Goal: Use online tool/utility: Utilize a website feature to perform a specific function

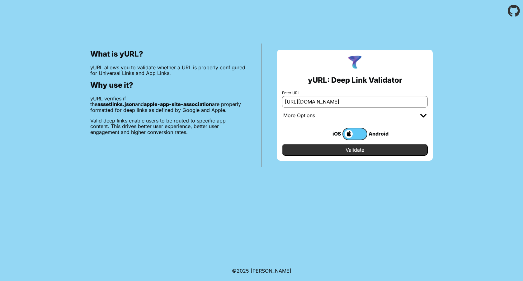
type input "[URL][DOMAIN_NAME]"
click at [360, 149] on input "Validate" at bounding box center [355, 150] width 146 height 12
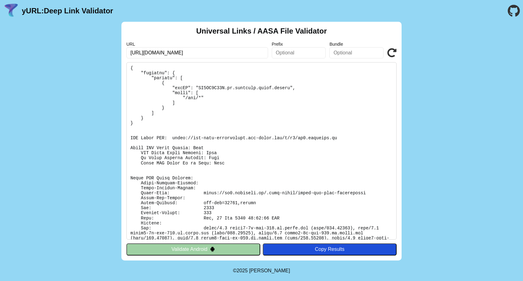
scroll to position [51, 0]
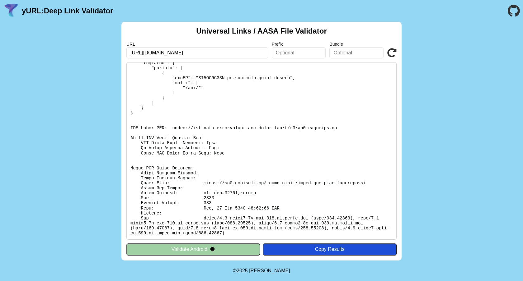
click at [177, 130] on pre at bounding box center [261, 151] width 270 height 178
drag, startPoint x: 177, startPoint y: 130, endPoint x: 342, endPoint y: 128, distance: 165.0
click at [342, 128] on pre at bounding box center [261, 151] width 270 height 178
copy pre "[URL][DOMAIN_NAME][DOMAIN_NAME]"
click at [265, 78] on pre at bounding box center [261, 151] width 270 height 178
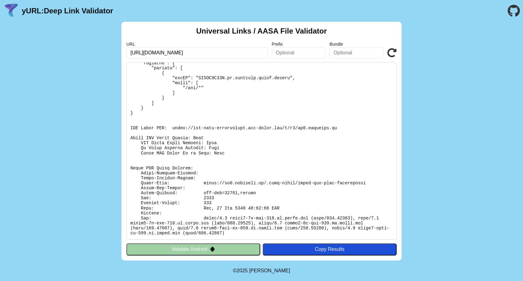
scroll to position [0, 0]
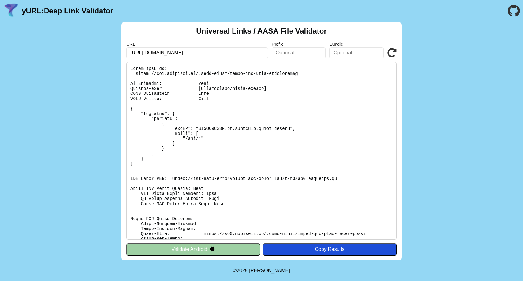
click at [207, 128] on pre at bounding box center [261, 151] width 270 height 178
click at [235, 137] on pre at bounding box center [261, 151] width 270 height 178
click at [226, 51] on input "[URL][DOMAIN_NAME]" at bounding box center [197, 52] width 142 height 11
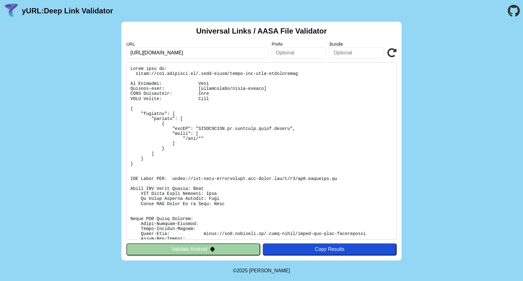
click at [226, 51] on input "[URL][DOMAIN_NAME]" at bounding box center [197, 52] width 142 height 11
paste input "[DOMAIN_NAME][URL]"
type input "[URL][DOMAIN_NAME]"
click button "Validate" at bounding box center [0, 0] width 0 height 0
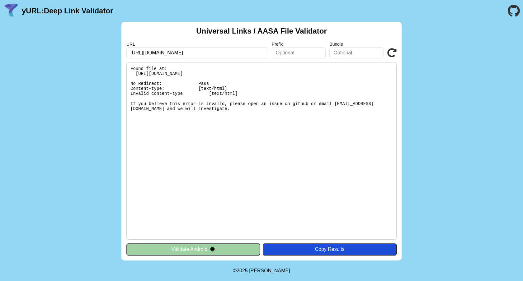
drag, startPoint x: 196, startPoint y: 52, endPoint x: 247, endPoint y: 153, distance: 113.1
click at [247, 152] on div "Universal Links / AASA File Validator URL https://www.bancoestado.cl/content/ba…" at bounding box center [261, 141] width 280 height 239
type input "[URL][DOMAIN_NAME]"
click at [394, 53] on icon at bounding box center [391, 52] width 9 height 9
click at [244, 53] on input "[URL][DOMAIN_NAME]" at bounding box center [197, 52] width 142 height 11
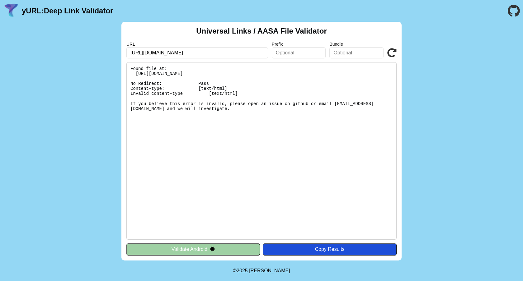
type input "[URL][DOMAIN_NAME]"
click button "Validate" at bounding box center [0, 0] width 0 height 0
click at [215, 53] on input "https://www.bancoestado.cl" at bounding box center [197, 52] width 142 height 11
click at [151, 53] on input "https://www.bancoestado.cl" at bounding box center [197, 52] width 142 height 11
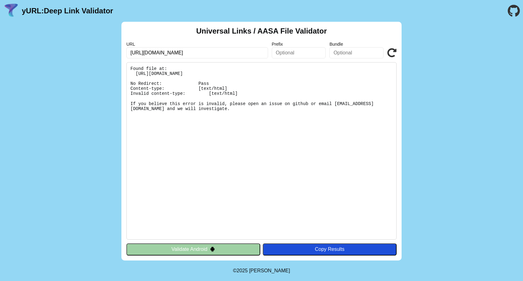
type input "https://bancoestado.cl"
click button "Validate" at bounding box center [0, 0] width 0 height 0
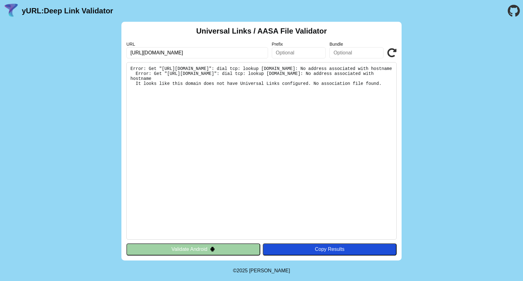
click at [171, 46] on label "URL" at bounding box center [197, 44] width 142 height 5
click at [164, 51] on input "https://bancoestado.cl" at bounding box center [197, 52] width 142 height 11
paste input "appbech.page.link/appnew"
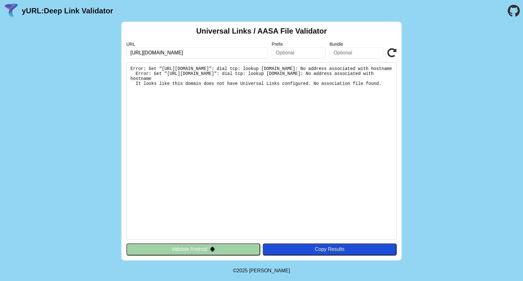
type input "https://appbech.page.link/appnew"
click button "Validate" at bounding box center [0, 0] width 0 height 0
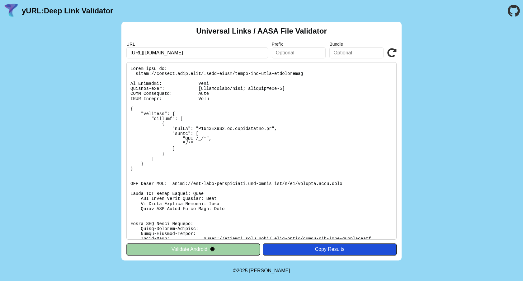
scroll to position [56, 0]
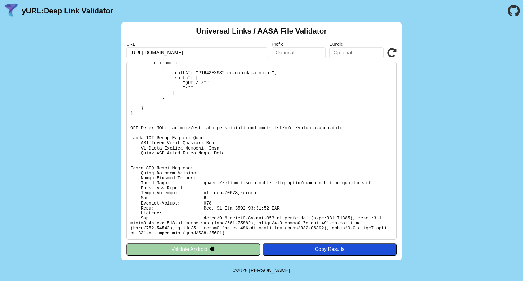
click at [210, 181] on pre at bounding box center [261, 151] width 270 height 178
drag, startPoint x: 210, startPoint y: 181, endPoint x: 361, endPoint y: 180, distance: 151.0
click at [361, 180] on pre at bounding box center [261, 151] width 270 height 178
click at [355, 183] on pre at bounding box center [261, 151] width 270 height 178
drag, startPoint x: 355, startPoint y: 183, endPoint x: 213, endPoint y: 183, distance: 142.6
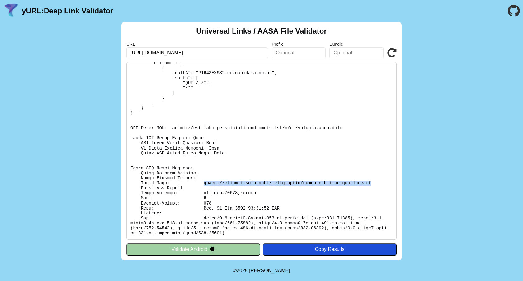
click at [213, 183] on pre at bounding box center [261, 151] width 270 height 178
click at [275, 135] on pre at bounding box center [261, 151] width 270 height 178
click at [267, 127] on pre at bounding box center [261, 151] width 270 height 178
click at [271, 144] on pre at bounding box center [261, 151] width 270 height 178
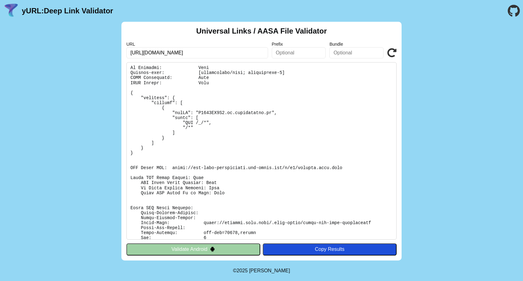
scroll to position [0, 0]
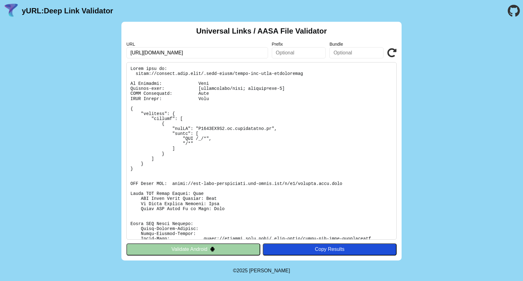
click at [220, 131] on pre at bounding box center [261, 151] width 270 height 178
click at [248, 129] on pre at bounding box center [261, 151] width 270 height 178
click at [259, 134] on pre at bounding box center [261, 151] width 270 height 178
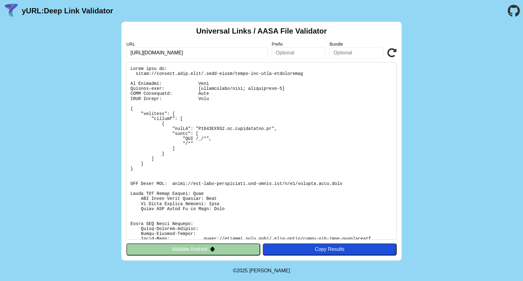
click at [235, 52] on input "https://appbech.page.link/appnew" at bounding box center [197, 52] width 142 height 11
click at [252, 73] on pre at bounding box center [261, 151] width 270 height 178
click at [242, 74] on pre at bounding box center [261, 151] width 270 height 178
drag, startPoint x: 242, startPoint y: 74, endPoint x: 277, endPoint y: 74, distance: 35.8
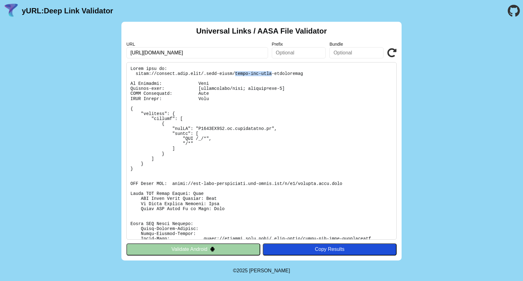
click at [277, 74] on pre at bounding box center [261, 151] width 270 height 178
drag, startPoint x: 277, startPoint y: 74, endPoint x: 239, endPoint y: 74, distance: 38.3
click at [239, 74] on pre at bounding box center [261, 151] width 270 height 178
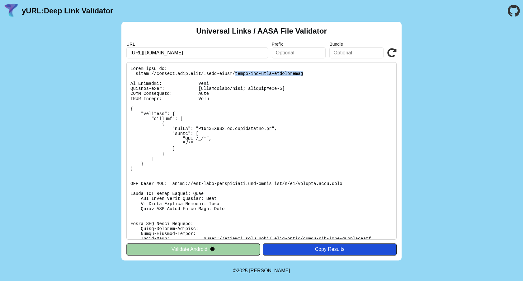
drag, startPoint x: 239, startPoint y: 74, endPoint x: 290, endPoint y: 74, distance: 50.7
click at [289, 74] on pre at bounding box center [261, 151] width 270 height 178
click at [290, 74] on pre at bounding box center [261, 151] width 270 height 178
drag, startPoint x: 290, startPoint y: 74, endPoint x: 246, endPoint y: 74, distance: 44.2
click at [247, 74] on pre at bounding box center [261, 151] width 270 height 178
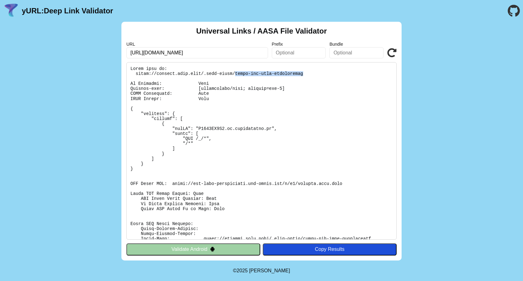
click at [239, 74] on pre at bounding box center [261, 151] width 270 height 178
drag, startPoint x: 239, startPoint y: 74, endPoint x: 297, endPoint y: 74, distance: 58.2
click at [297, 74] on pre at bounding box center [261, 151] width 270 height 178
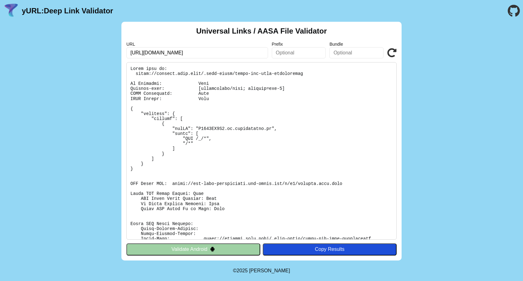
click at [314, 74] on pre at bounding box center [261, 151] width 270 height 178
